Goal: Navigation & Orientation: Find specific page/section

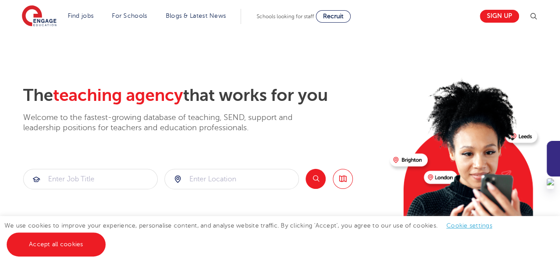
click at [554, 166] on div at bounding box center [552, 159] width 13 height 36
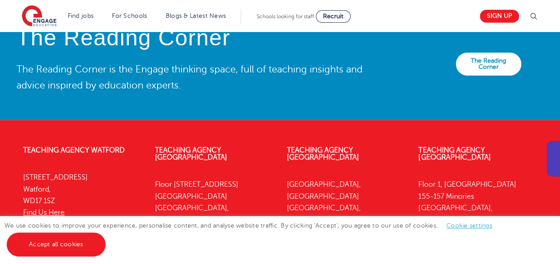
scroll to position [1857, 0]
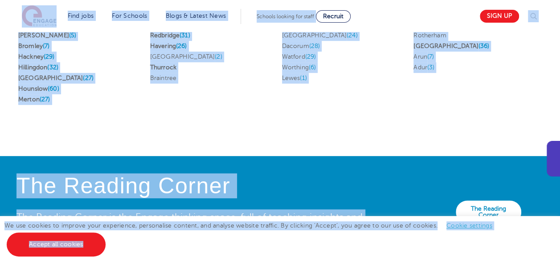
copy body "Find jobs All vacancies We have one of the UK's largest database. and with hund…"
click at [556, 154] on div at bounding box center [552, 159] width 13 height 36
click at [240, 119] on div "East Find jobs in East Hertfordshire (143) Essex Kent (3) Redbridge (31) Haveri…" at bounding box center [214, 2] width 132 height 238
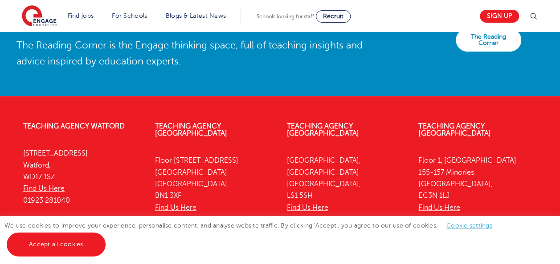
scroll to position [2080, 0]
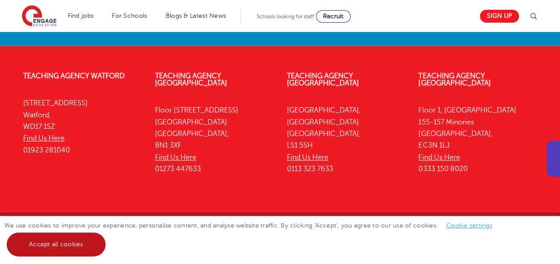
click at [46, 240] on link "Accept all cookies" at bounding box center [56, 245] width 99 height 24
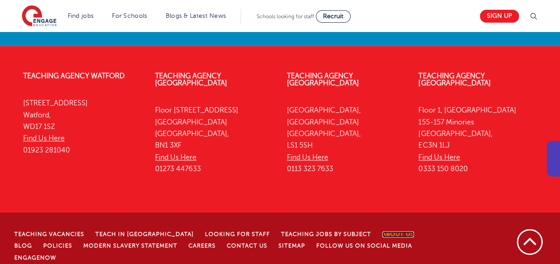
click at [382, 231] on link "About Us" at bounding box center [398, 234] width 32 height 6
